Goal: Task Accomplishment & Management: Use online tool/utility

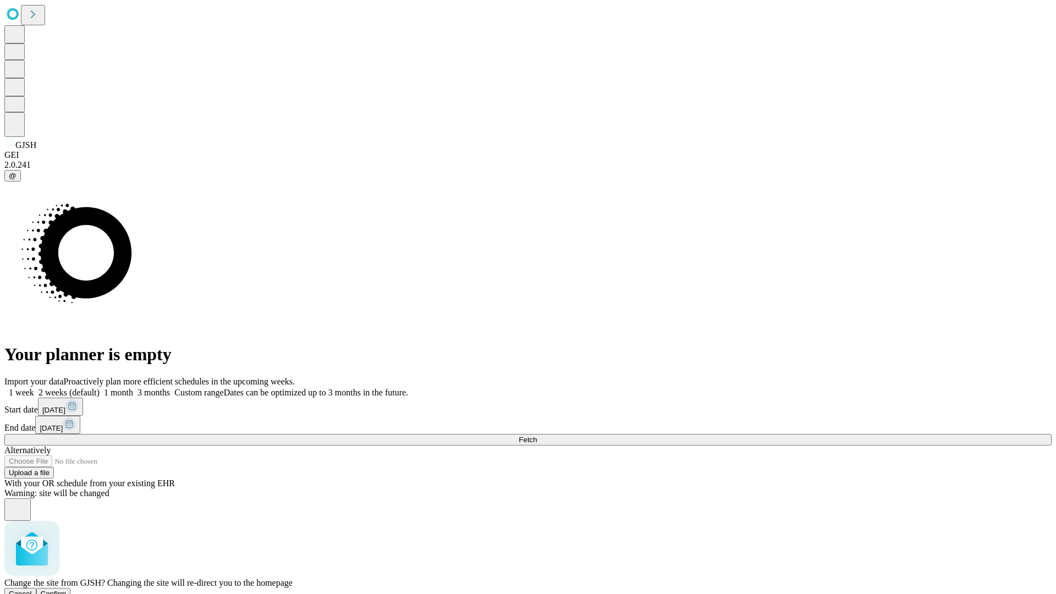
click at [67, 590] on span "Confirm" at bounding box center [54, 594] width 26 height 8
click at [100, 388] on label "2 weeks (default)" at bounding box center [66, 392] width 65 height 9
click at [537, 436] on span "Fetch" at bounding box center [528, 440] width 18 height 8
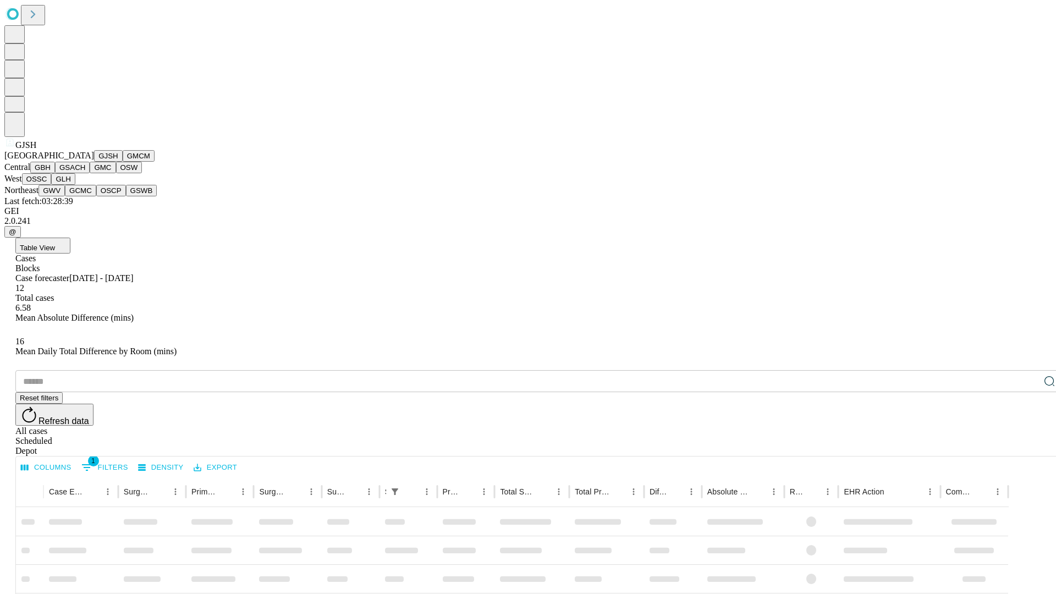
click at [123, 162] on button "GMCM" at bounding box center [139, 156] width 32 height 12
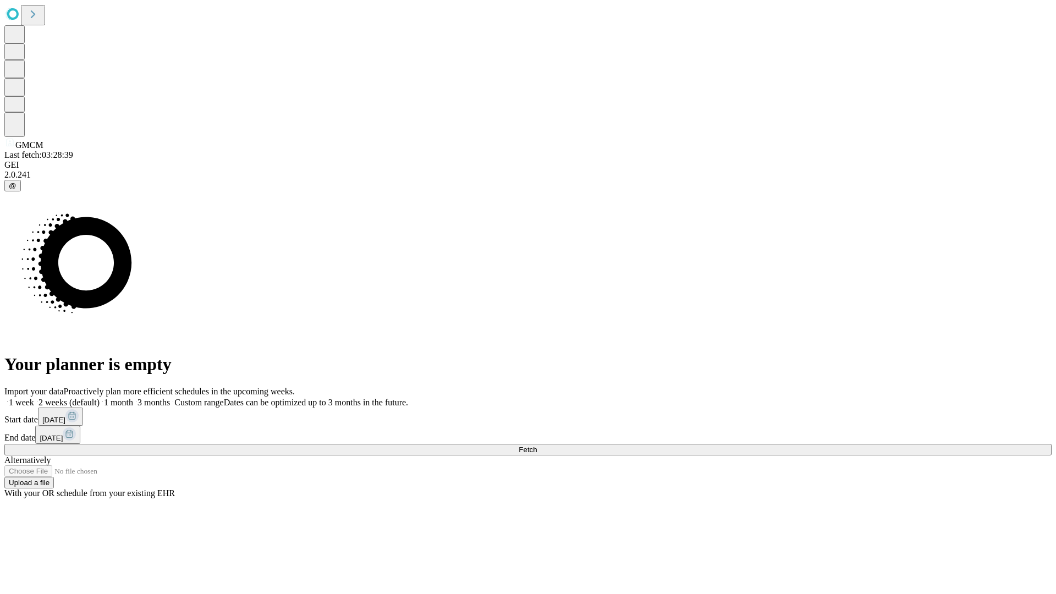
click at [537, 446] on span "Fetch" at bounding box center [528, 450] width 18 height 8
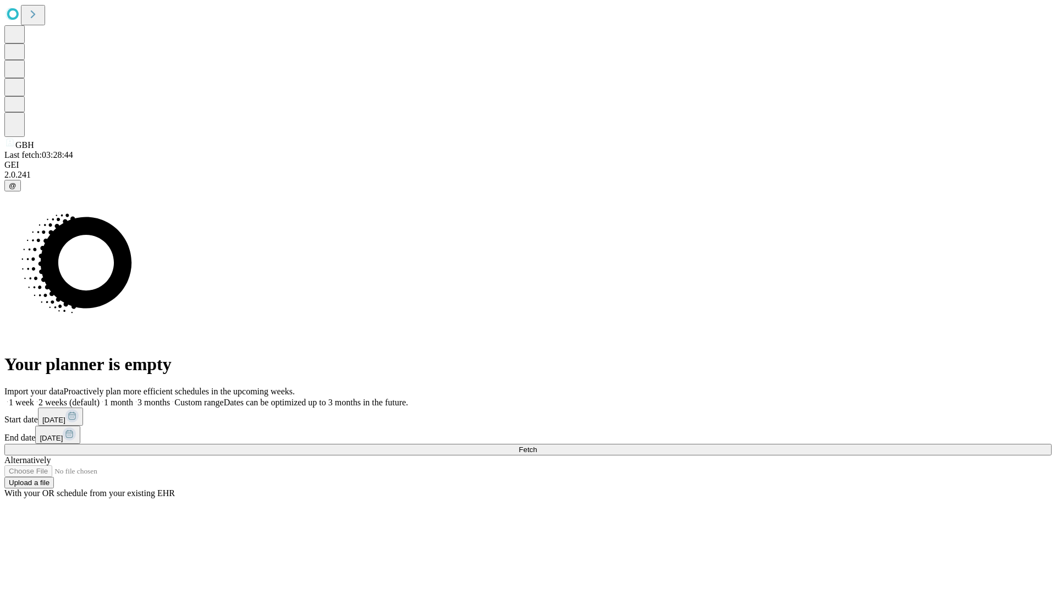
click at [100, 398] on label "2 weeks (default)" at bounding box center [66, 402] width 65 height 9
click at [537, 446] on span "Fetch" at bounding box center [528, 450] width 18 height 8
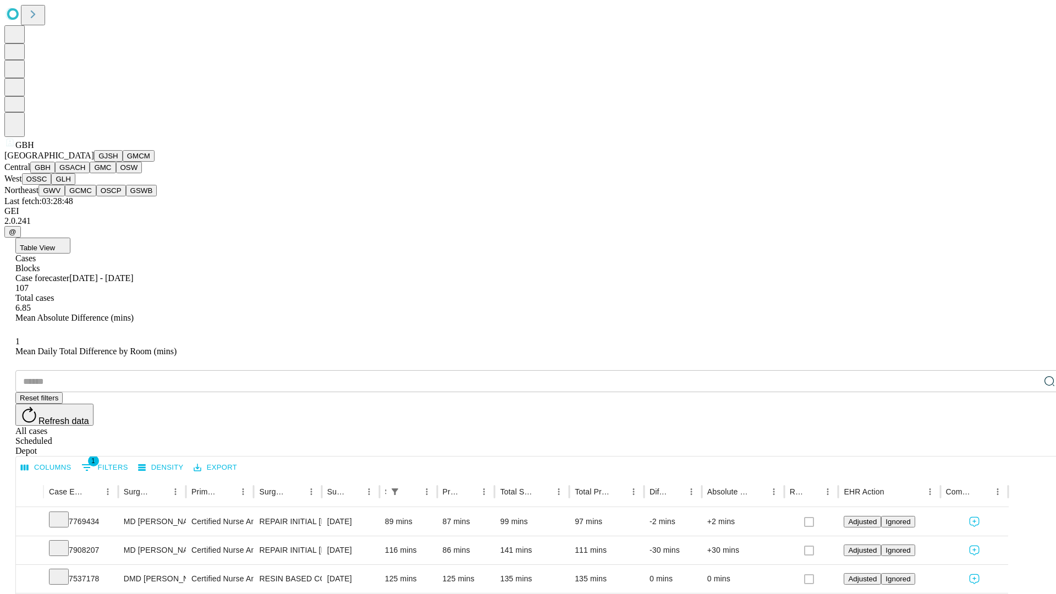
click at [85, 173] on button "GSACH" at bounding box center [72, 168] width 35 height 12
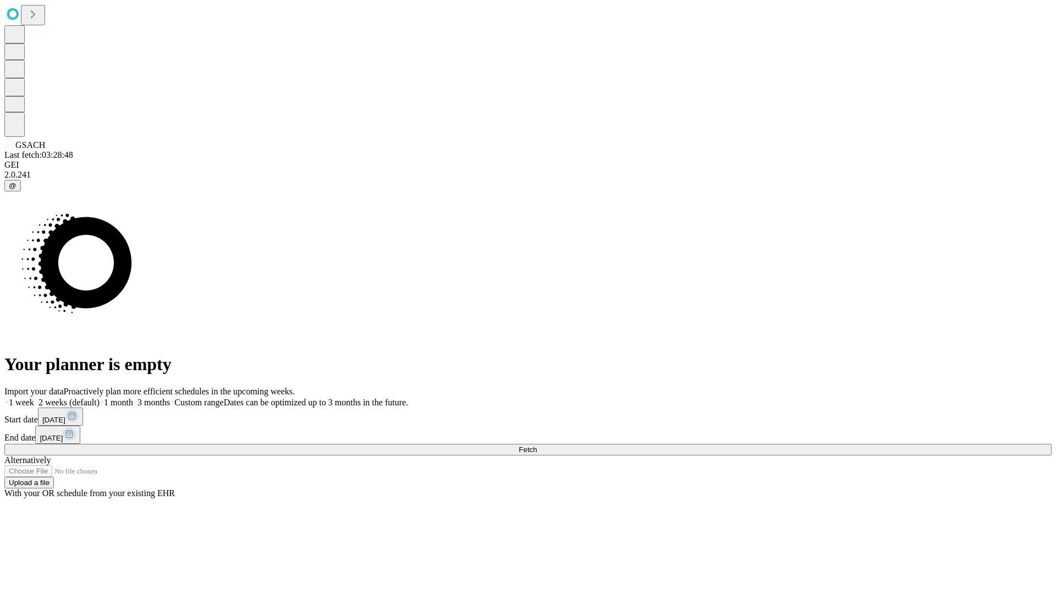
click at [100, 398] on label "2 weeks (default)" at bounding box center [66, 402] width 65 height 9
click at [537, 446] on span "Fetch" at bounding box center [528, 450] width 18 height 8
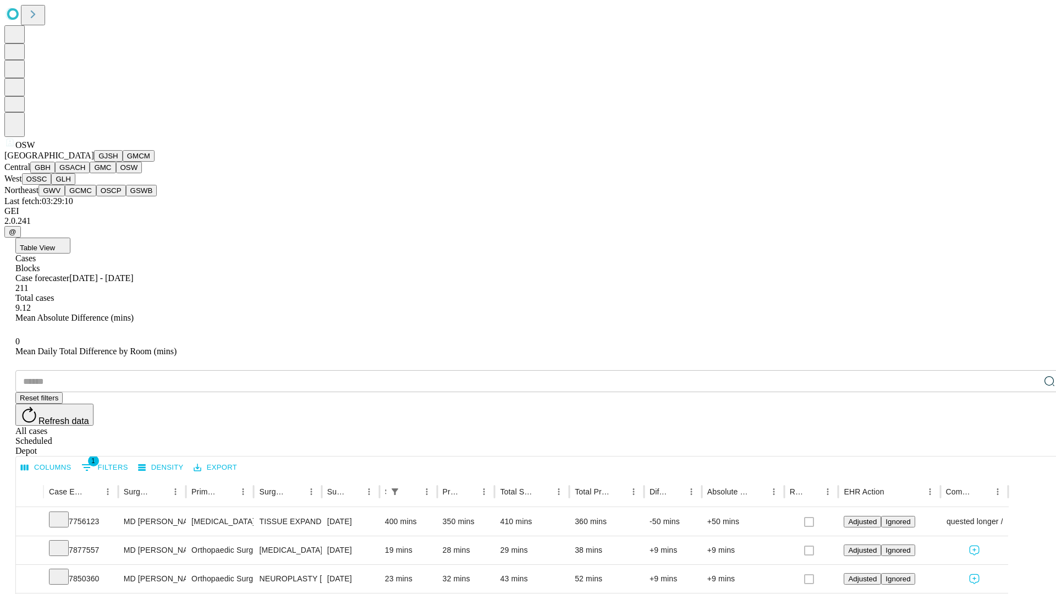
click at [52, 185] on button "OSSC" at bounding box center [37, 179] width 30 height 12
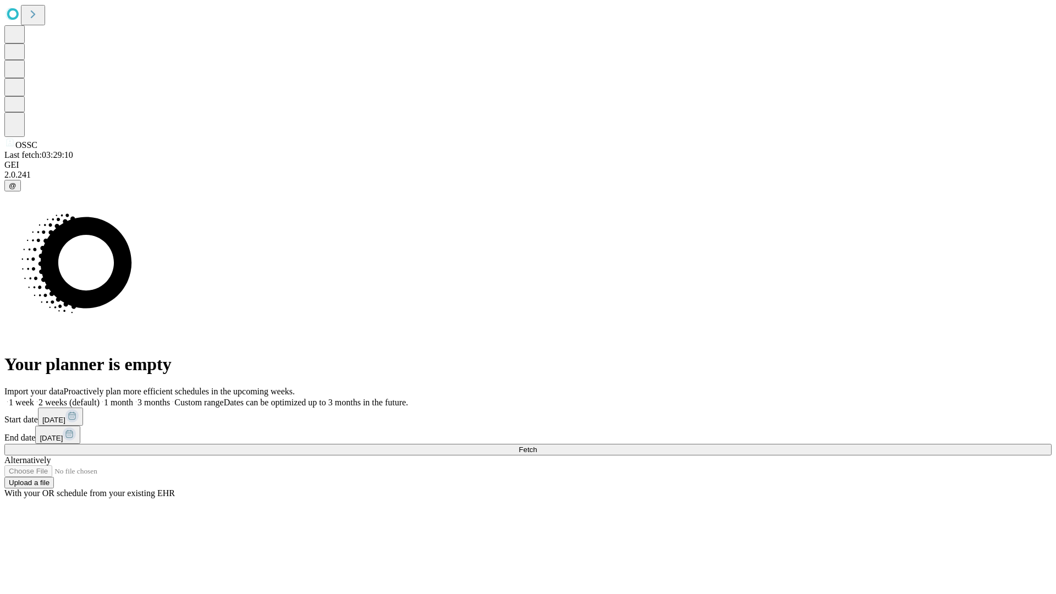
click at [100, 398] on label "2 weeks (default)" at bounding box center [66, 402] width 65 height 9
click at [537, 446] on span "Fetch" at bounding box center [528, 450] width 18 height 8
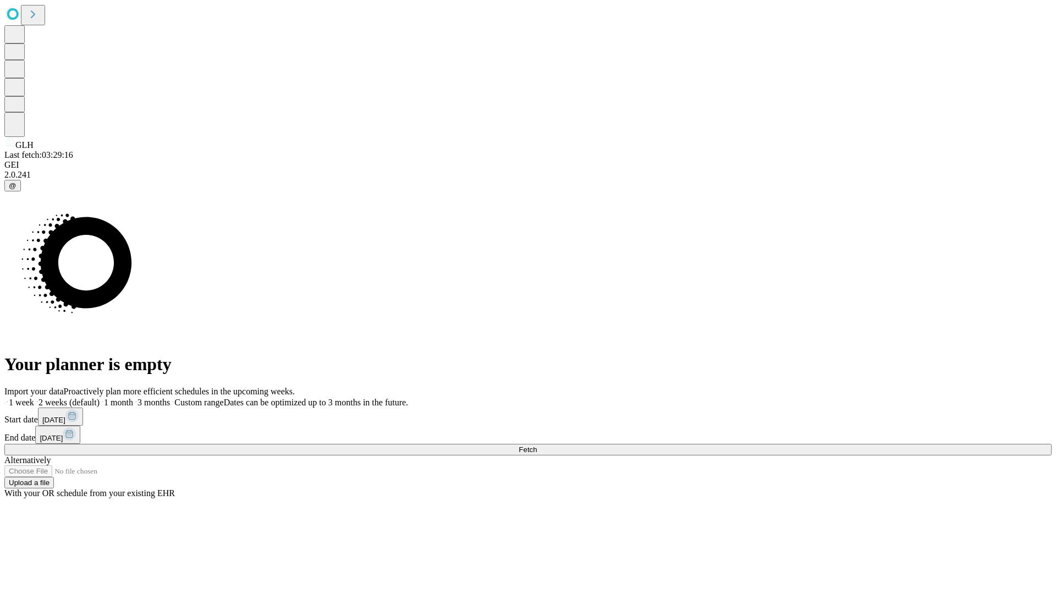
click at [537, 446] on span "Fetch" at bounding box center [528, 450] width 18 height 8
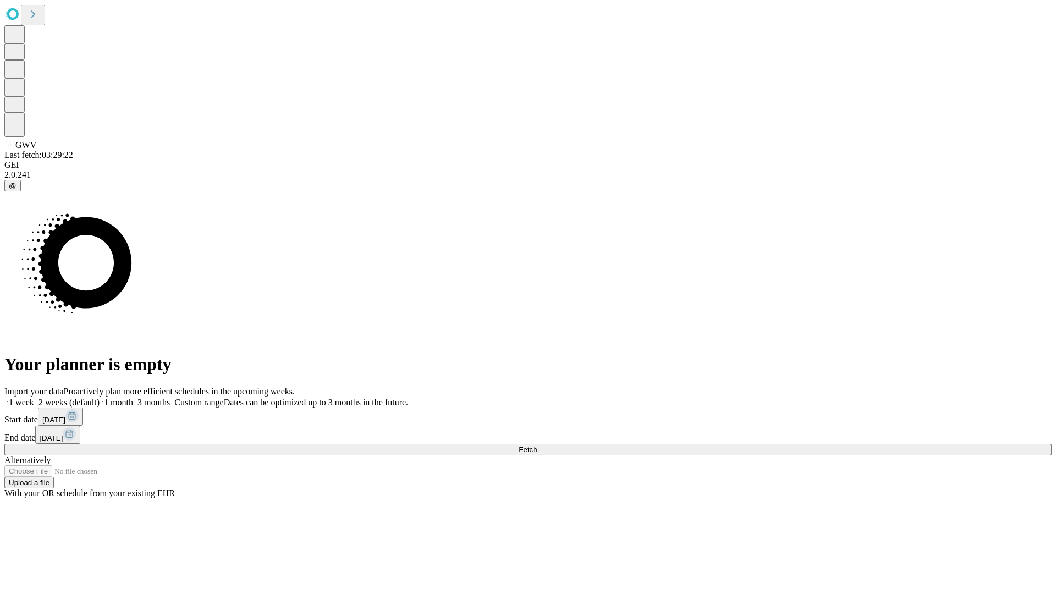
click at [100, 398] on label "2 weeks (default)" at bounding box center [66, 402] width 65 height 9
click at [537, 446] on span "Fetch" at bounding box center [528, 450] width 18 height 8
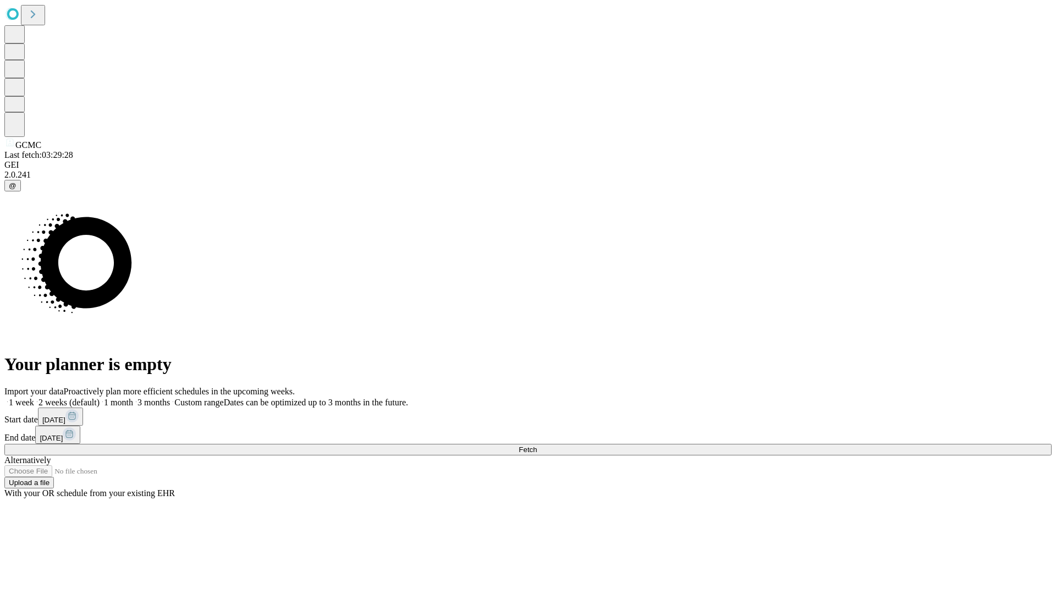
click at [537, 446] on span "Fetch" at bounding box center [528, 450] width 18 height 8
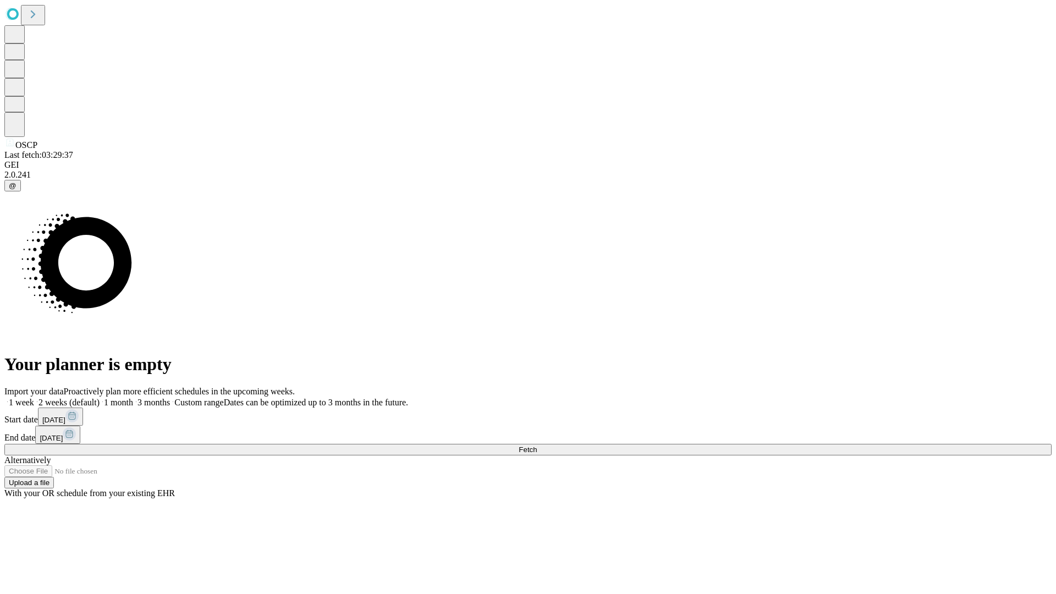
click at [100, 398] on label "2 weeks (default)" at bounding box center [66, 402] width 65 height 9
click at [537, 446] on span "Fetch" at bounding box center [528, 450] width 18 height 8
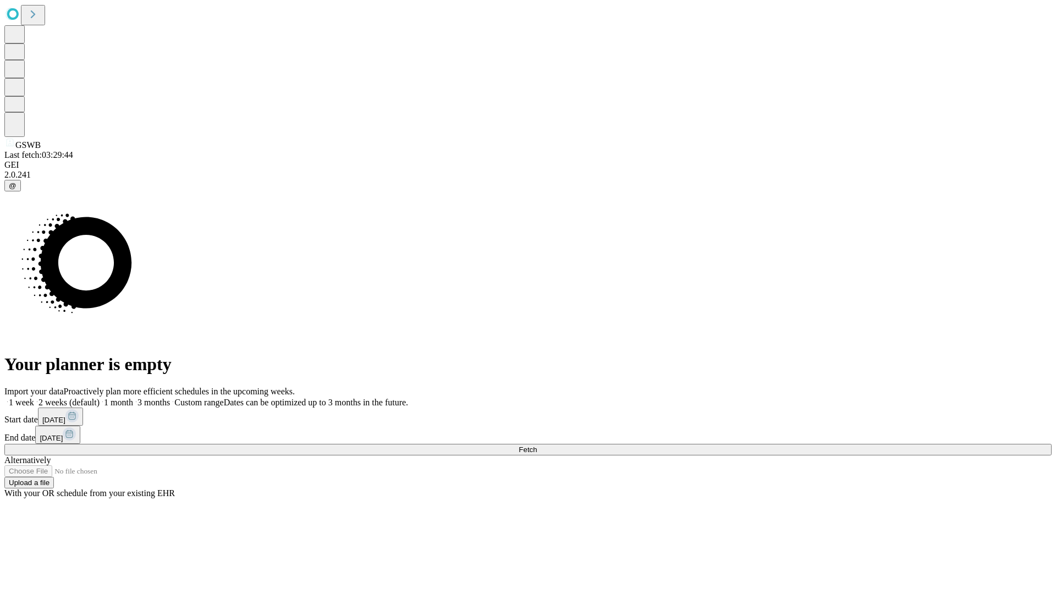
click at [100, 398] on label "2 weeks (default)" at bounding box center [66, 402] width 65 height 9
click at [537, 446] on span "Fetch" at bounding box center [528, 450] width 18 height 8
